Goal: Task Accomplishment & Management: Use online tool/utility

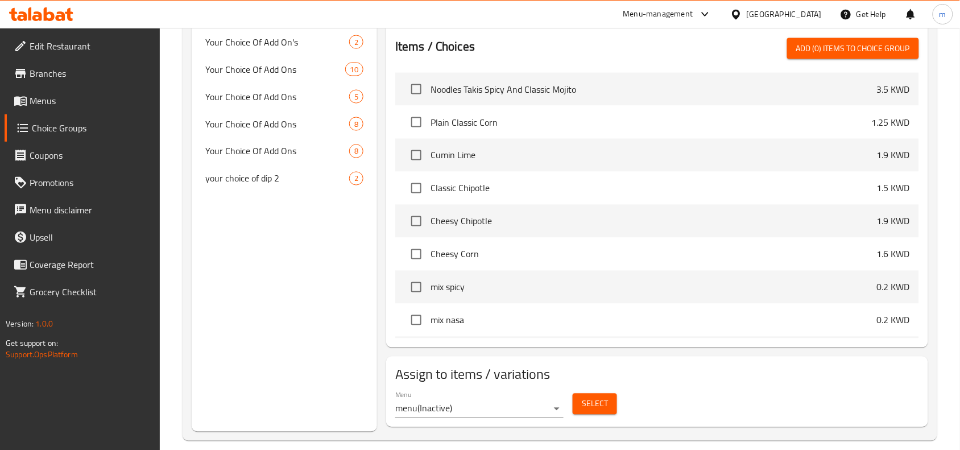
scroll to position [3806, 0]
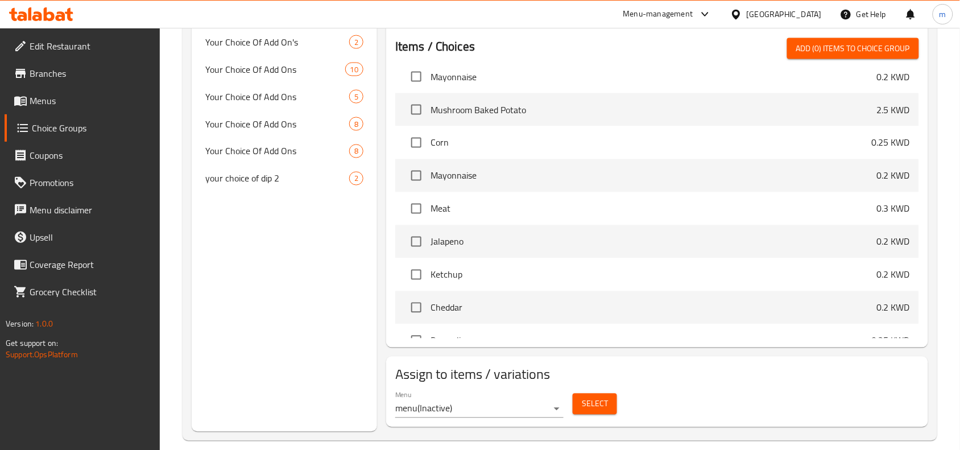
click at [802, 18] on div "Kuwait" at bounding box center [784, 14] width 75 height 13
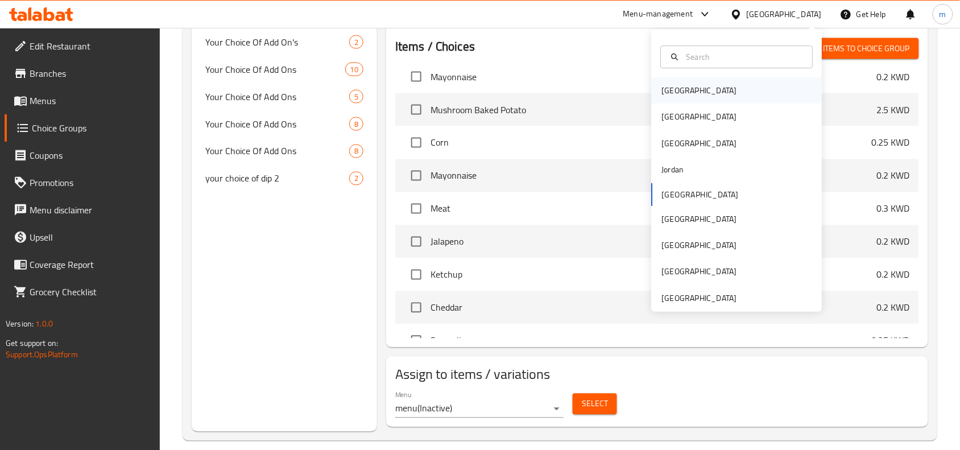
click at [662, 93] on div "Bahrain" at bounding box center [699, 91] width 75 height 13
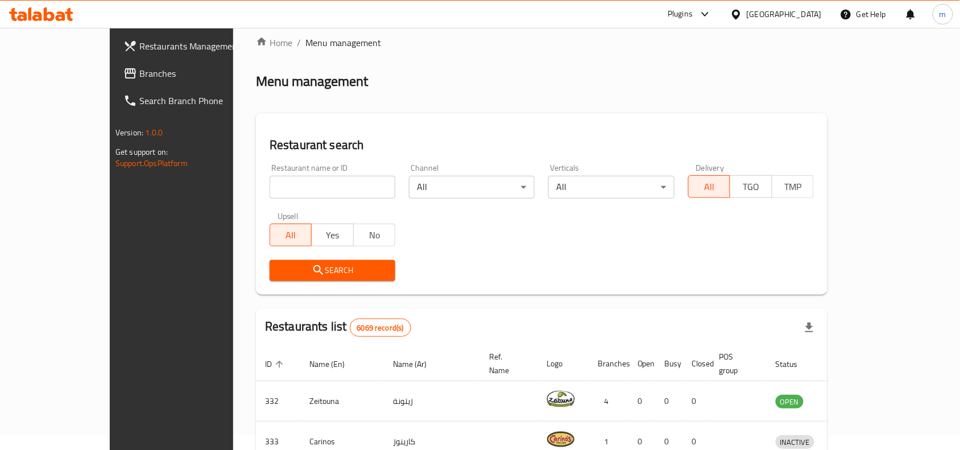
scroll to position [397, 0]
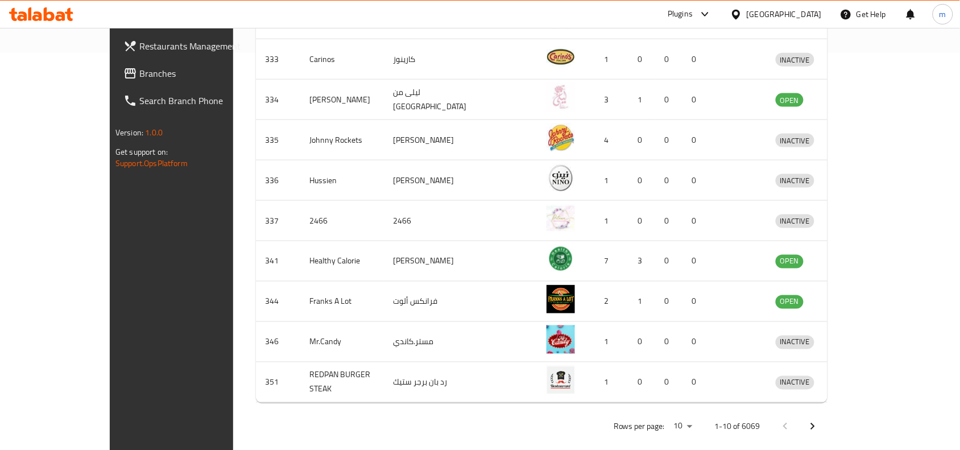
click at [693, 14] on div "Plugins" at bounding box center [680, 14] width 25 height 14
click at [638, 137] on div "Restaurant-Management" at bounding box center [644, 130] width 107 height 26
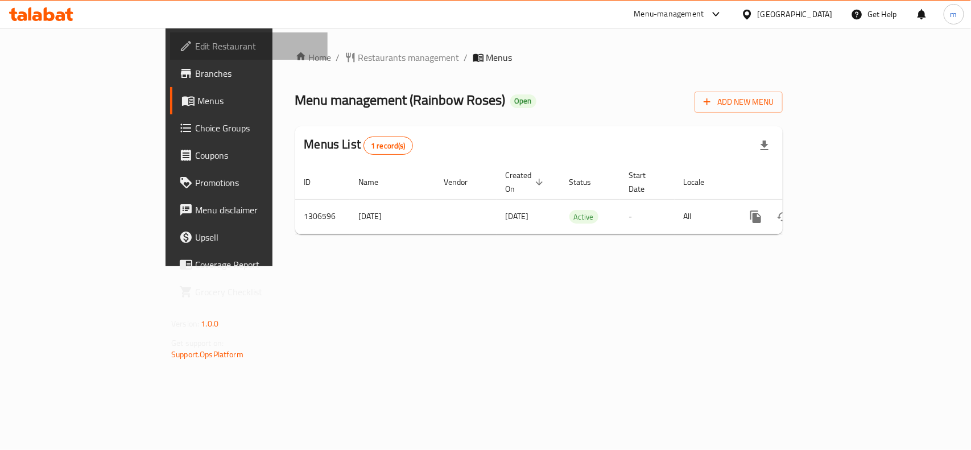
click at [195, 43] on span "Edit Restaurant" at bounding box center [256, 46] width 123 height 14
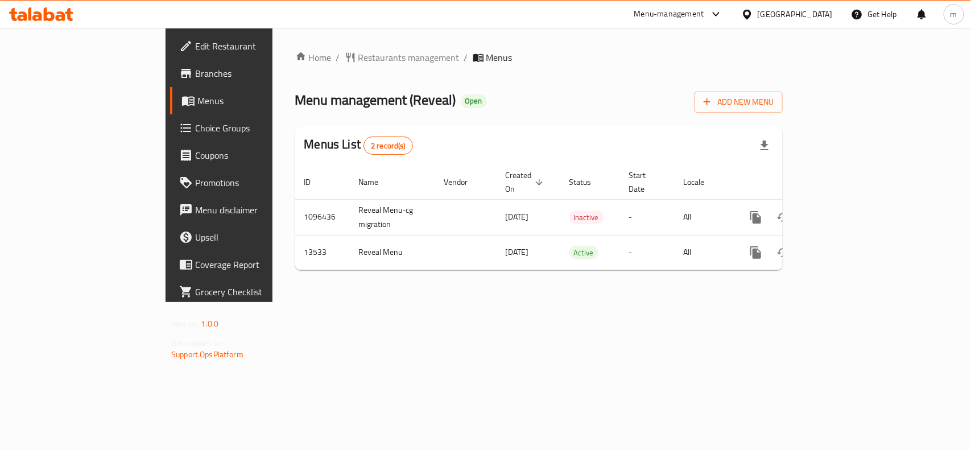
click at [195, 39] on span "Edit Restaurant" at bounding box center [256, 46] width 123 height 14
